Goal: Information Seeking & Learning: Find specific fact

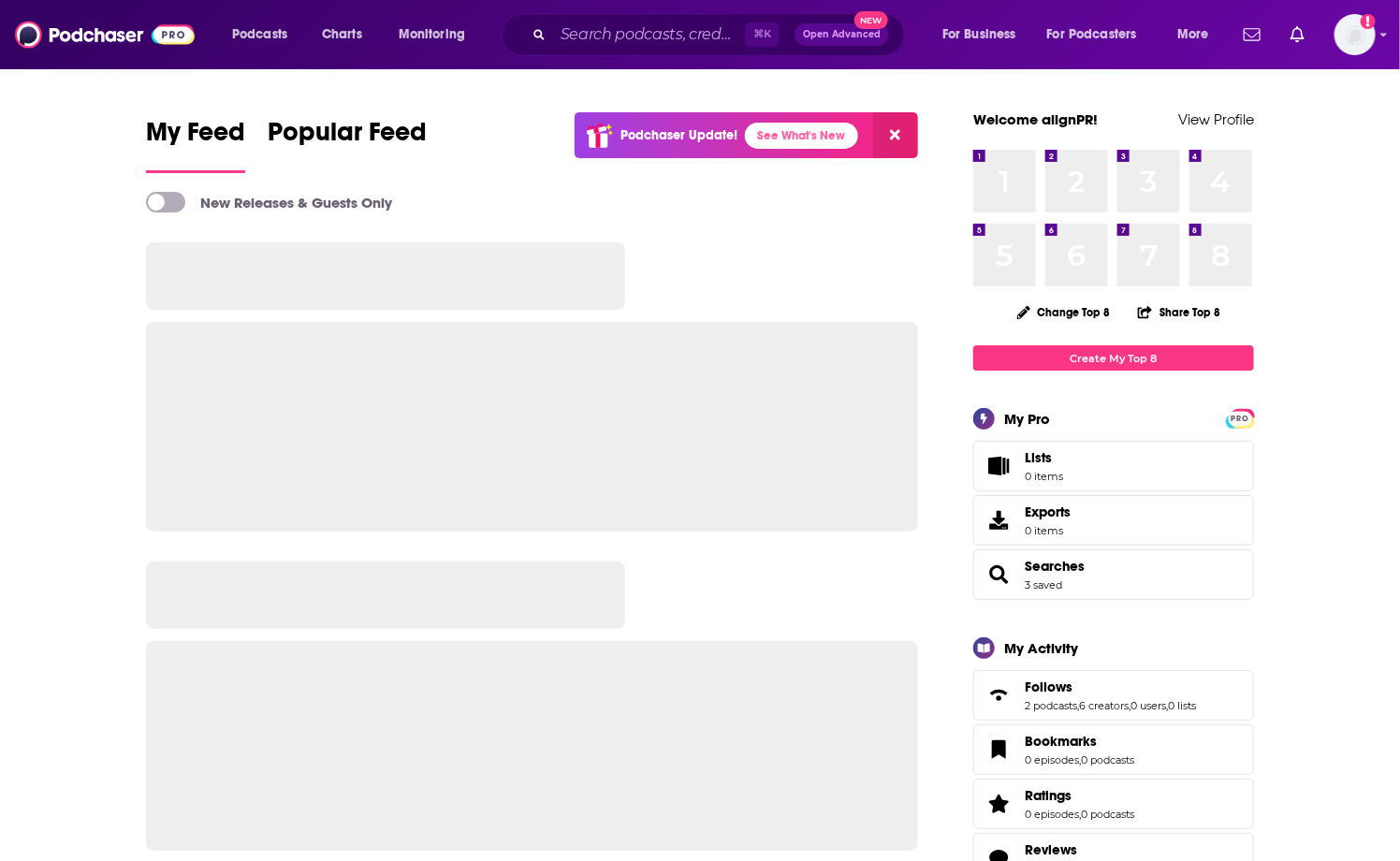
click at [644, 49] on div "⌘ K Open Advanced New" at bounding box center [703, 35] width 404 height 43
click at [616, 28] on input "Search podcasts, credits, & more..." at bounding box center [649, 35] width 192 height 30
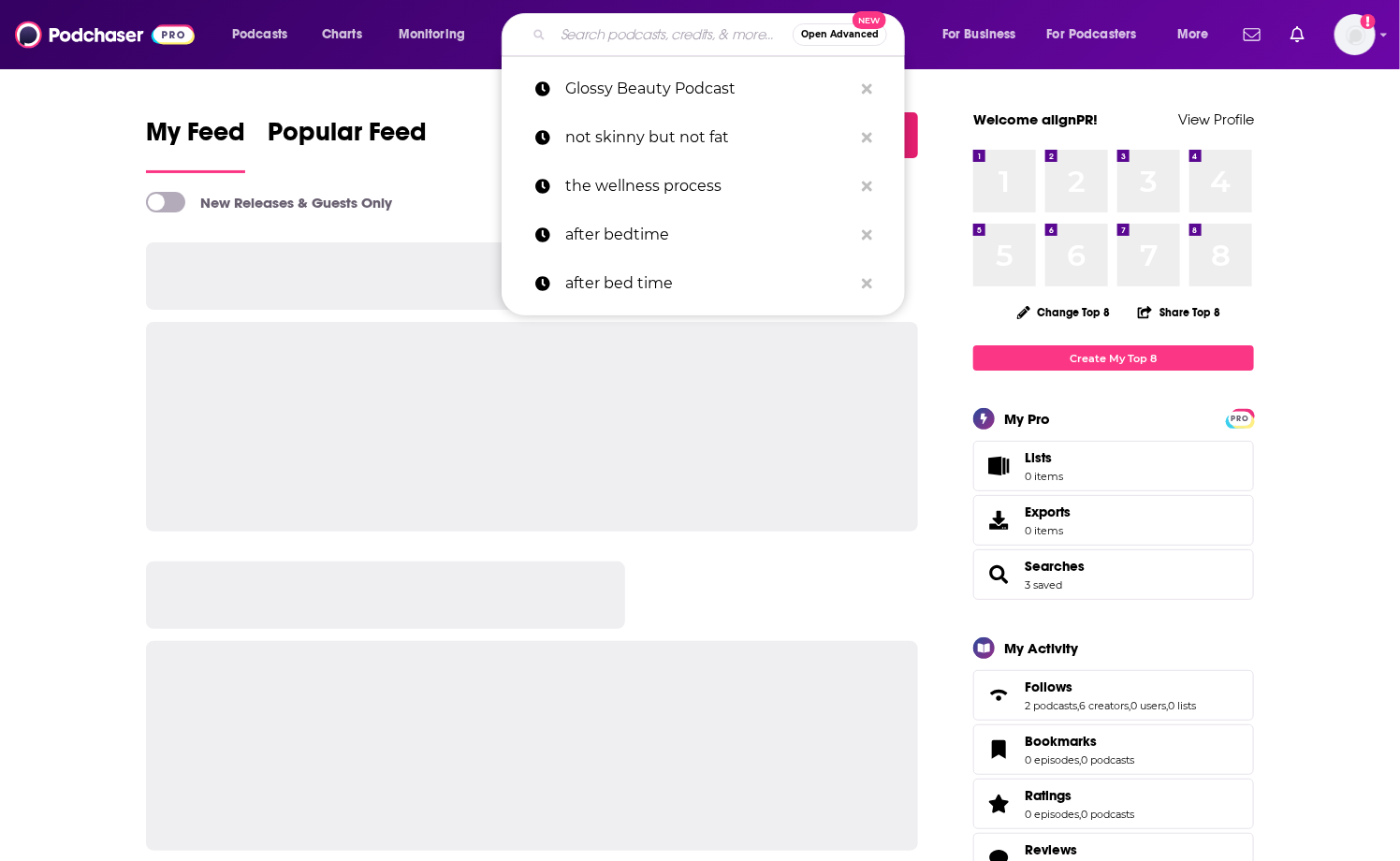
paste input "TSISPodcast-"
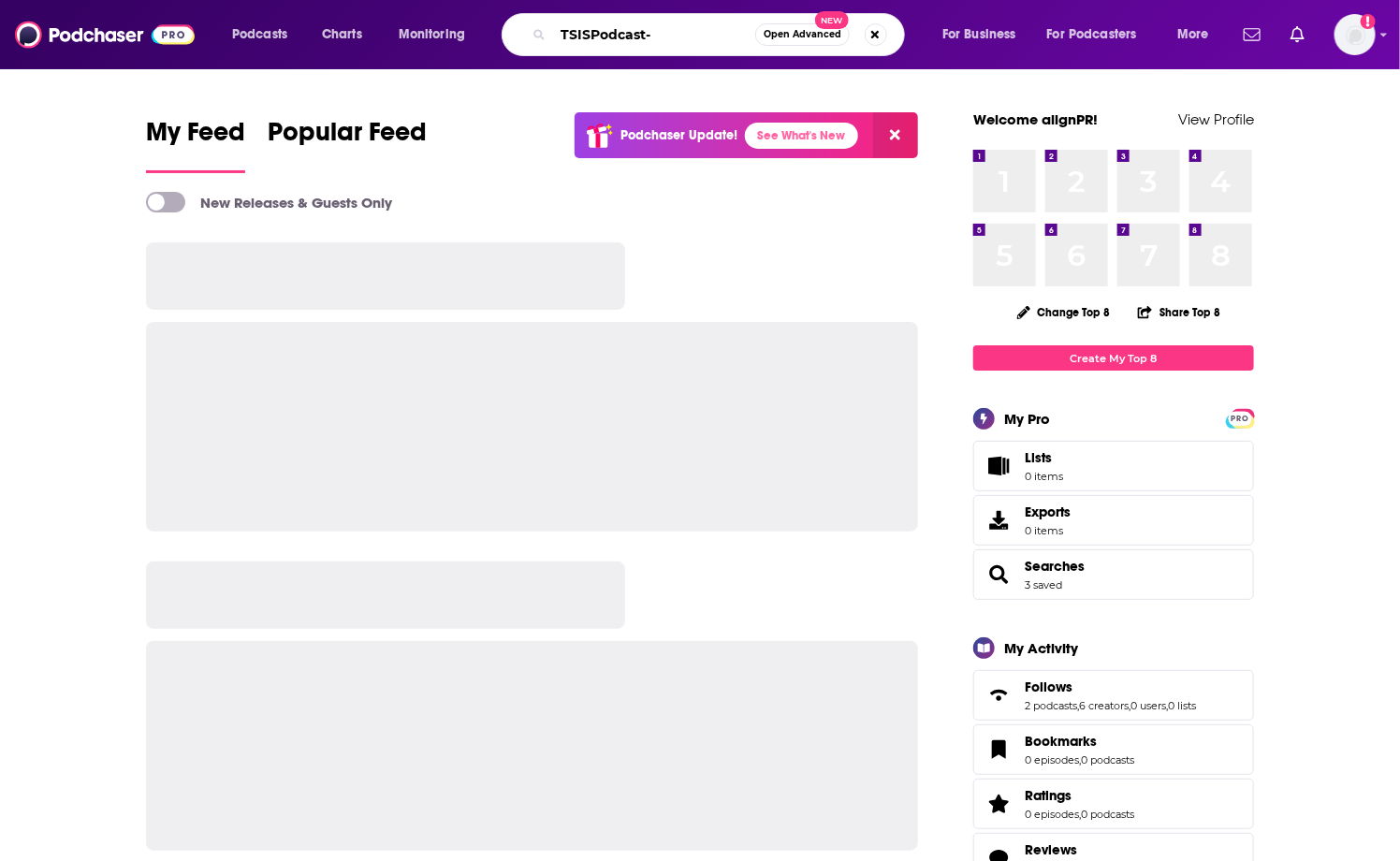
type input "TSISPodcast-"
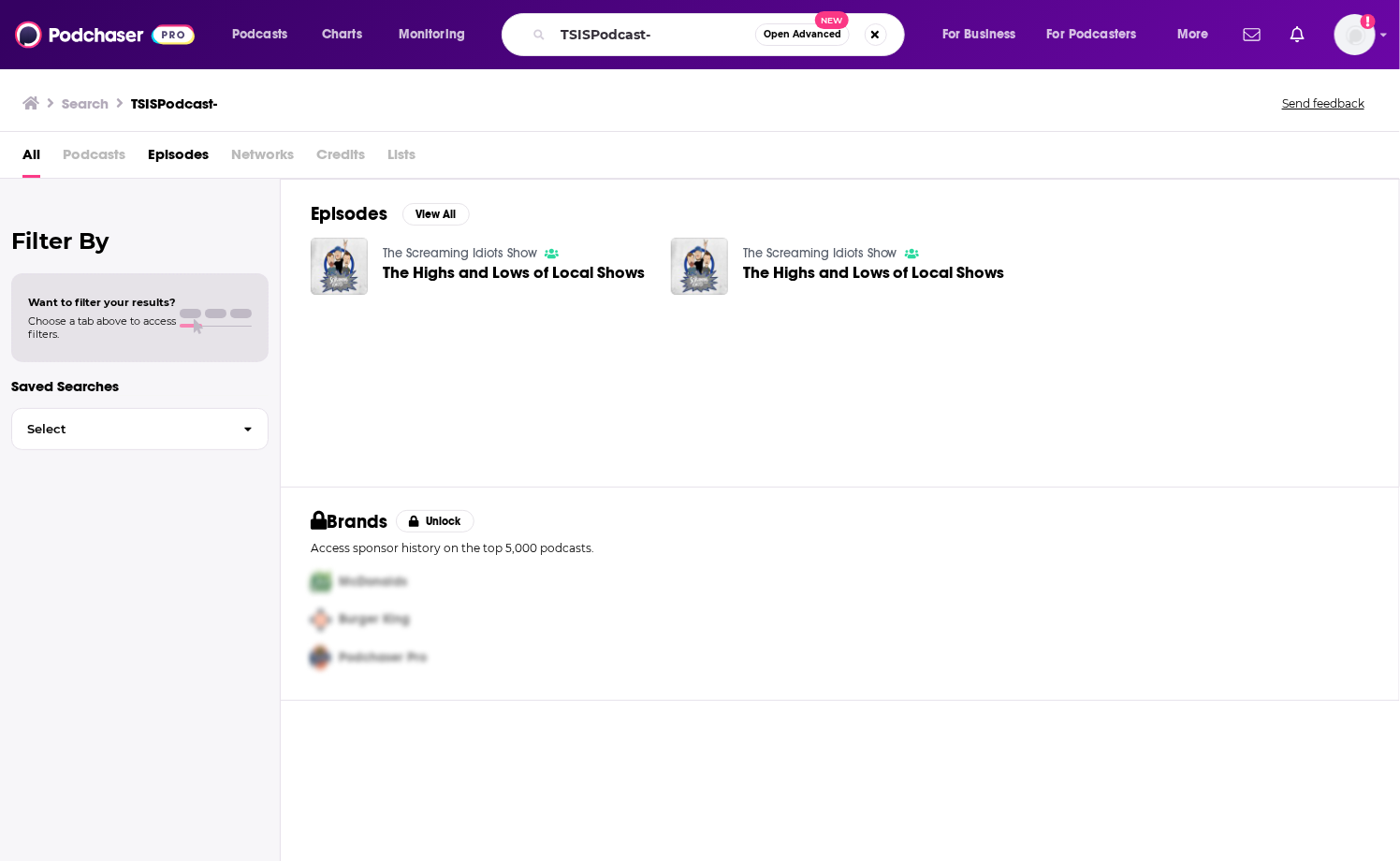
click at [975, 139] on div "All Podcasts Episodes Networks Credits Lists" at bounding box center [703, 158] width 1362 height 38
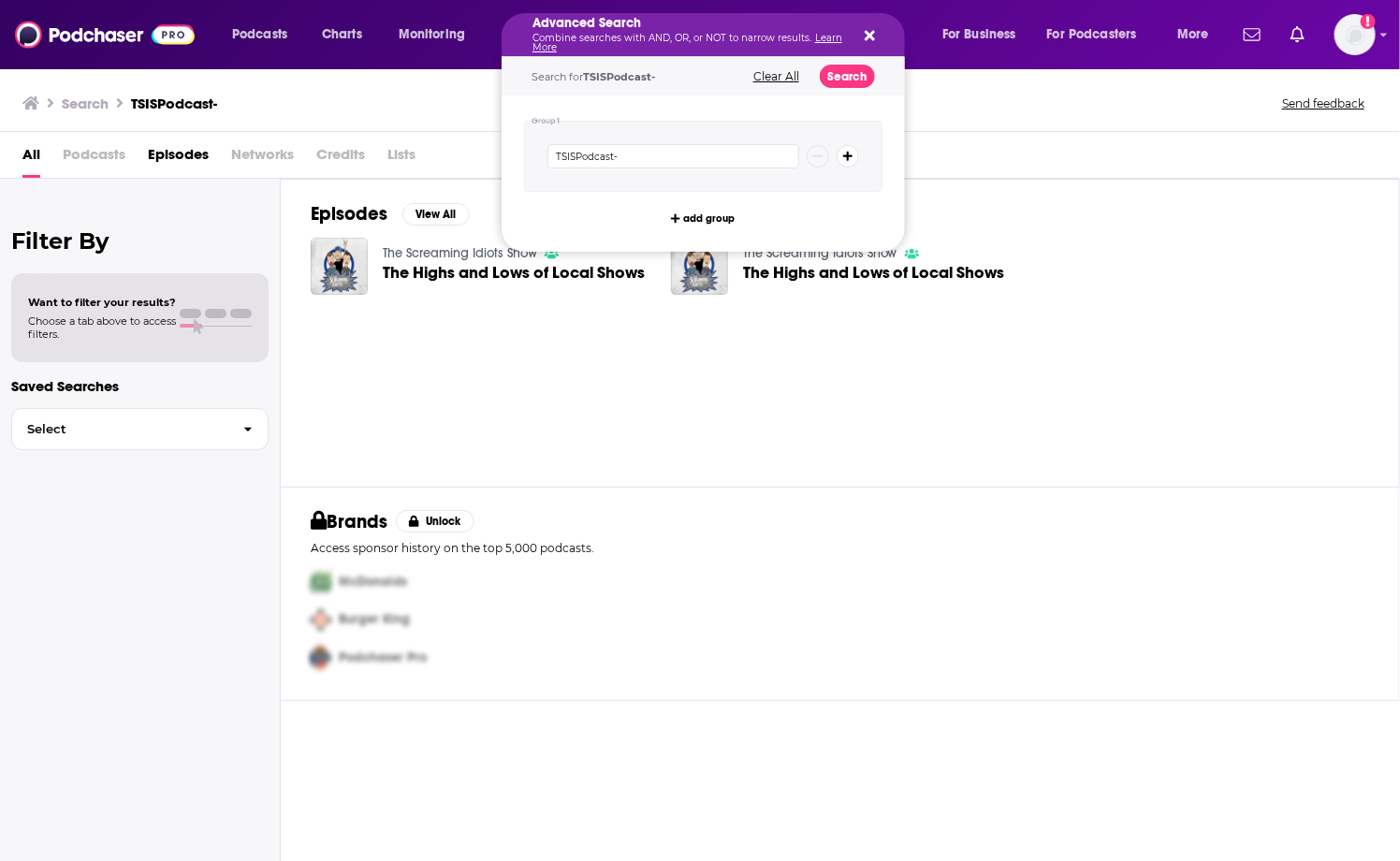
click at [1014, 91] on div "Search TSISPodcast- Send feedback" at bounding box center [696, 103] width 1347 height 26
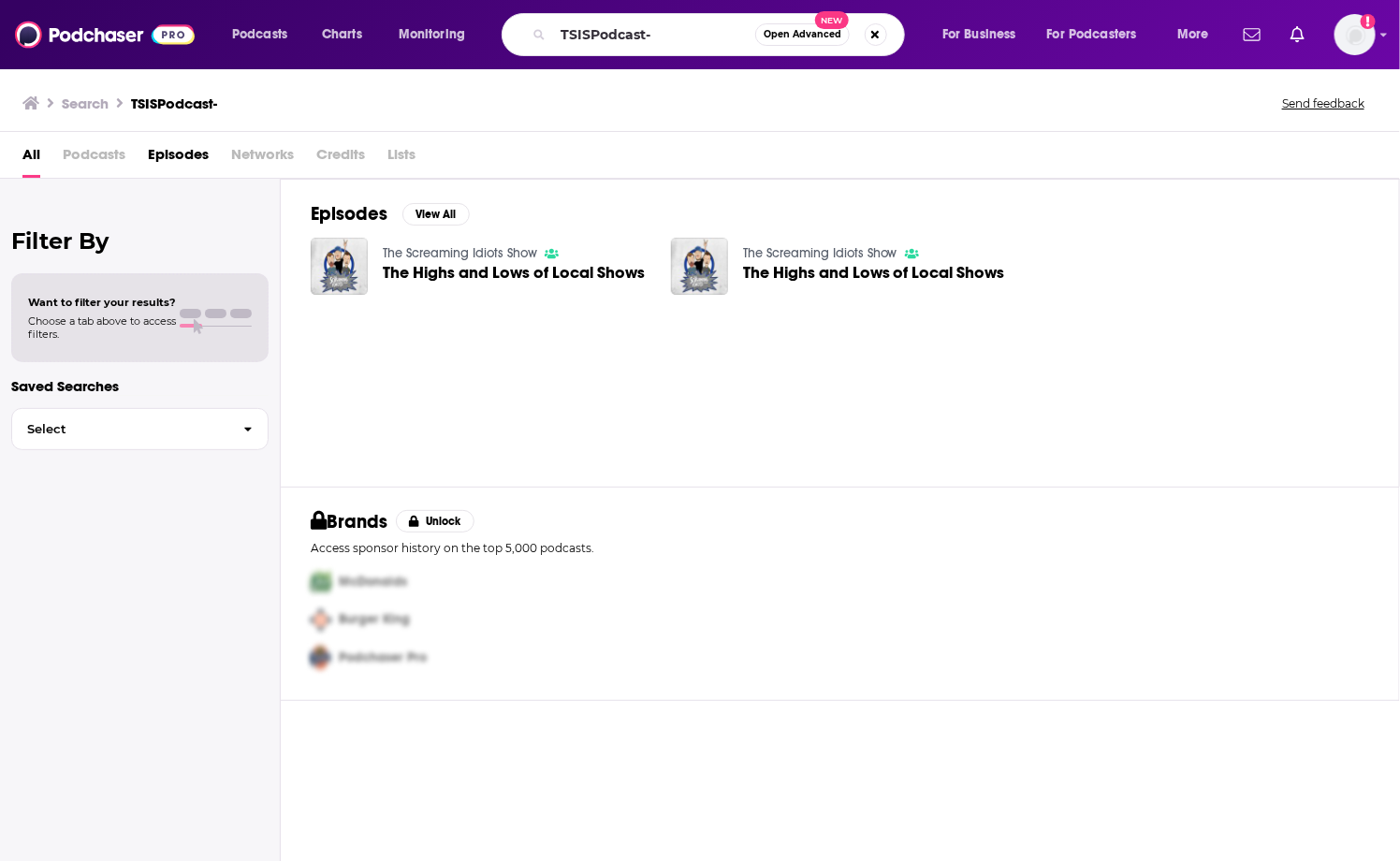
click at [454, 105] on div "Search TSISPodcast- Send feedback" at bounding box center [696, 103] width 1347 height 26
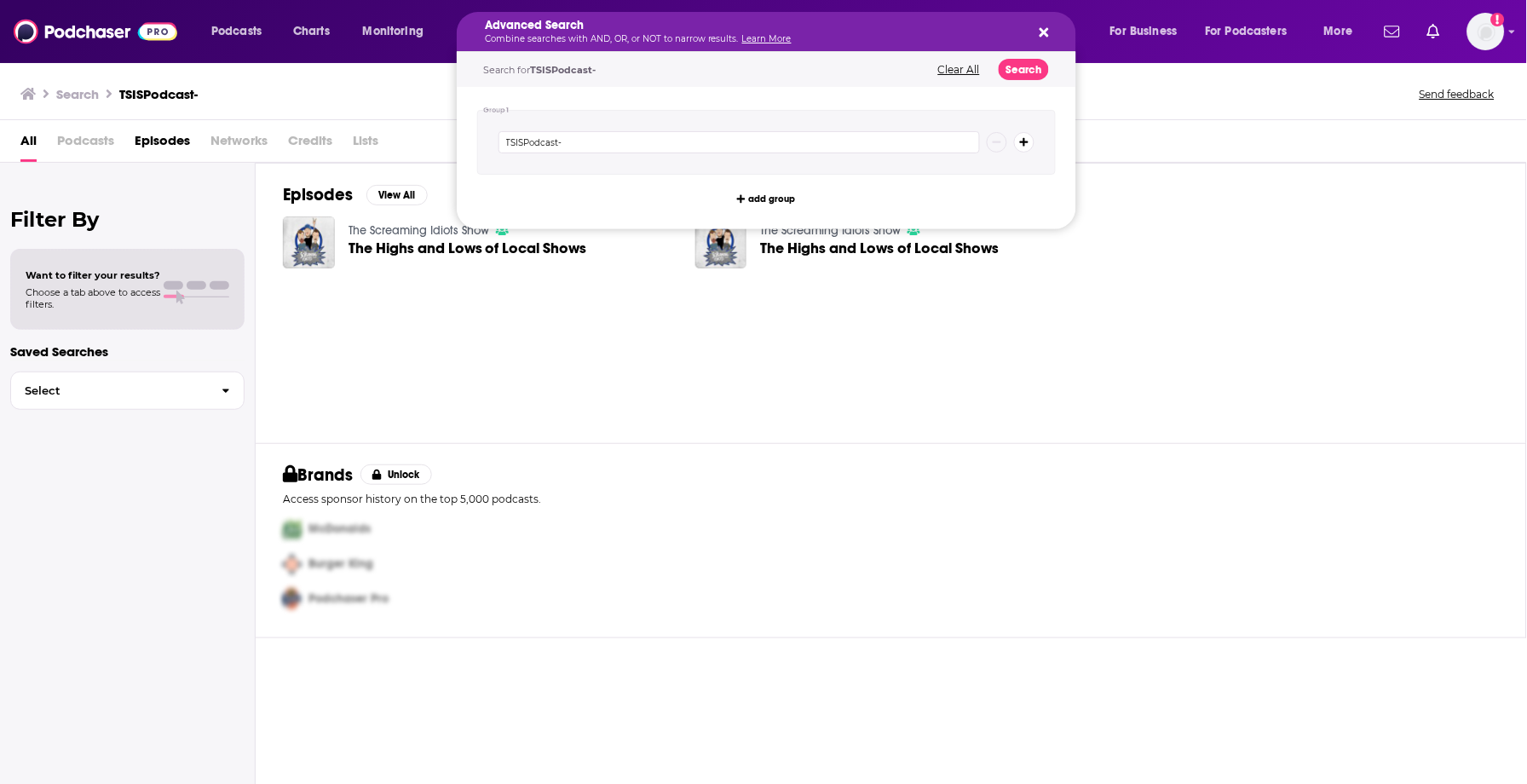
click at [1042, 33] on div "Advanced Search Combine searches with AND, OR, or NOT to narrow results. Learn …" at bounding box center [766, 32] width 620 height 39
click at [1040, 36] on icon "Search podcasts, credits, & more..." at bounding box center [1044, 32] width 9 height 14
click at [546, 149] on input "TSISPodcast-" at bounding box center [739, 142] width 481 height 22
click at [530, 143] on input "TSISPodcast" at bounding box center [739, 142] width 481 height 22
type input "TSIS Podcast"
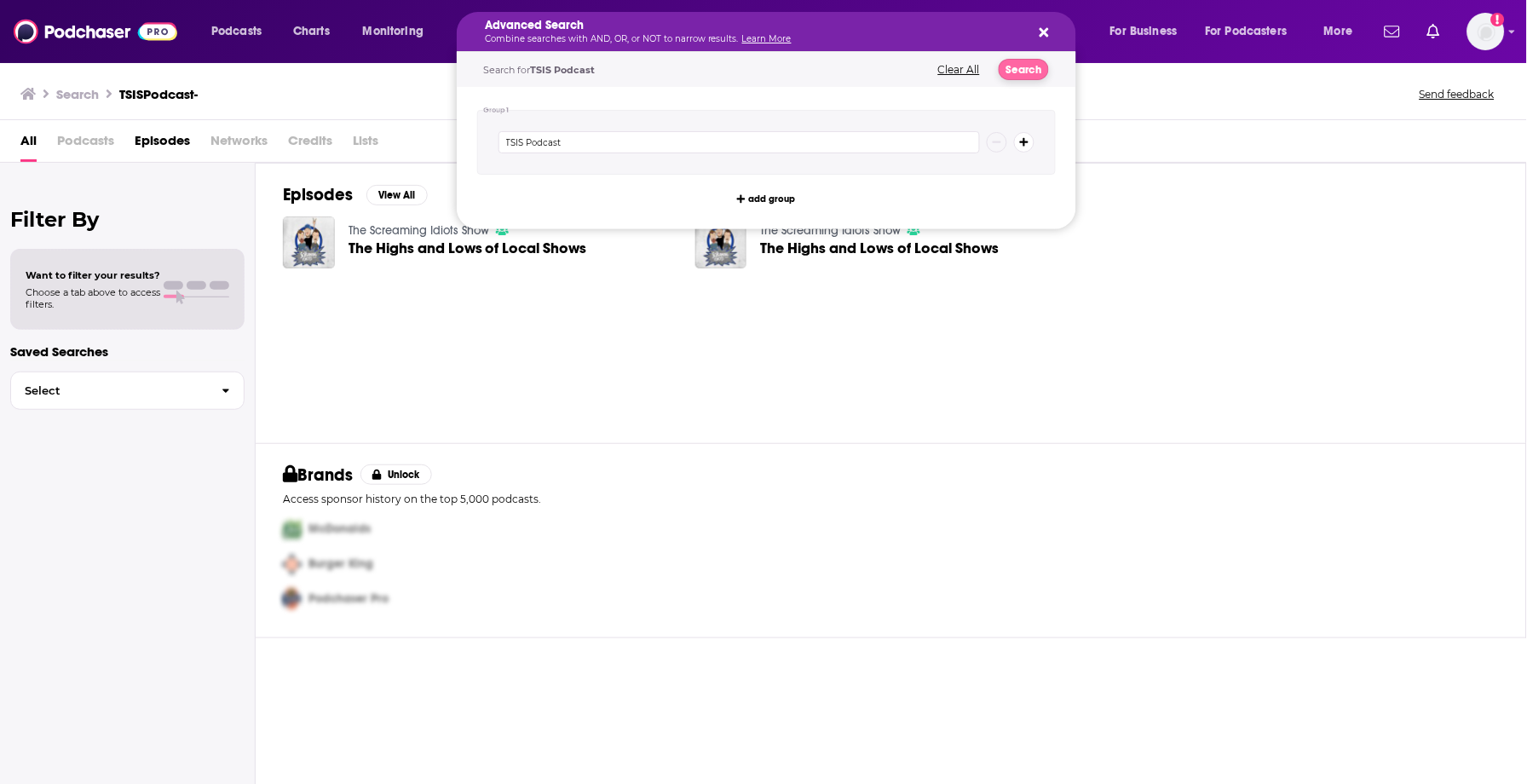
click at [1030, 73] on button "Search" at bounding box center [1023, 69] width 50 height 21
